Goal: Information Seeking & Learning: Learn about a topic

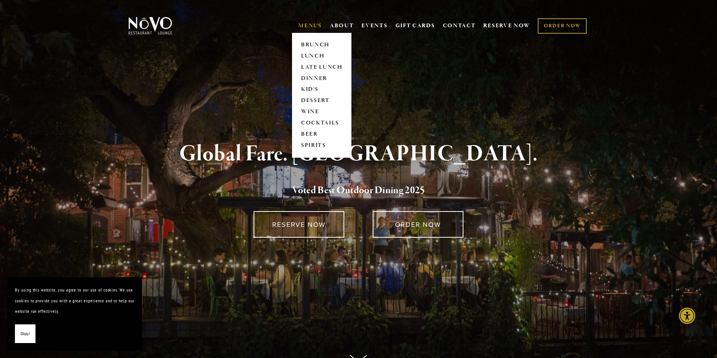
click at [310, 27] on link "MENUS" at bounding box center [311, 25] width 24 height 7
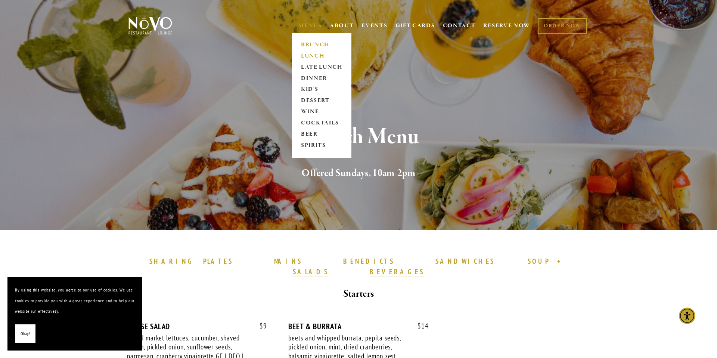
click at [313, 56] on link "LUNCH" at bounding box center [322, 55] width 47 height 11
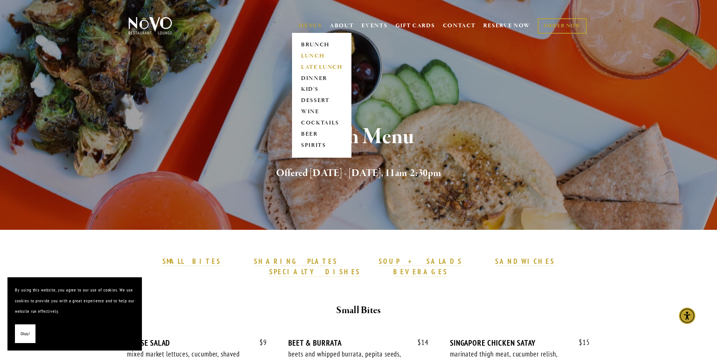
click at [317, 71] on link "LATE LUNCH" at bounding box center [322, 67] width 47 height 11
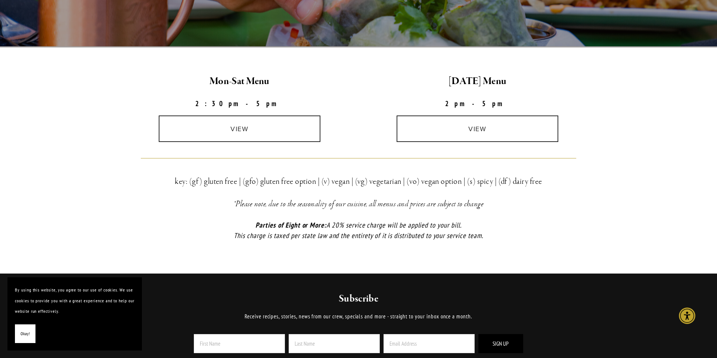
scroll to position [185, 0]
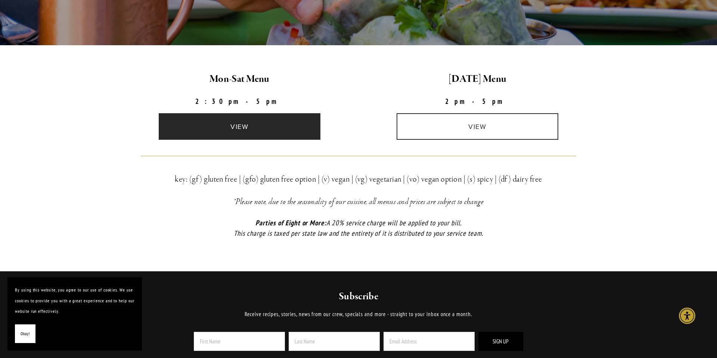
click at [268, 133] on link "view" at bounding box center [240, 126] width 162 height 27
